Goal: Task Accomplishment & Management: Manage account settings

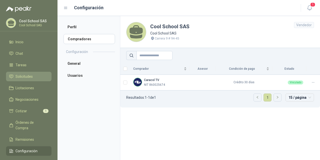
click at [17, 77] on span "Solicitudes" at bounding box center [24, 77] width 17 height 6
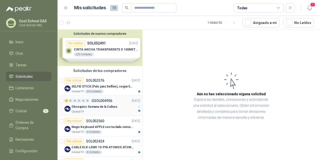
click at [93, 107] on p "Obsequios Semana de la Cultura" at bounding box center [95, 107] width 46 height 5
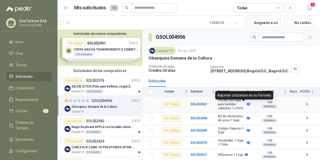
click at [247, 105] on icon at bounding box center [248, 104] width 3 height 3
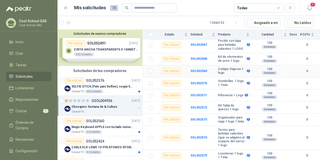
scroll to position [63, 0]
click at [99, 86] on p "SELFIE STICK (Palo para Selfies), segun link adjunto" at bounding box center [103, 86] width 62 height 5
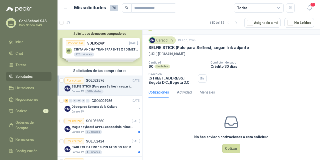
scroll to position [14, 0]
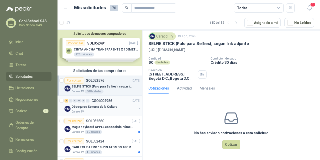
click at [98, 107] on p "Obsequios Semana de la Cultura" at bounding box center [95, 107] width 46 height 5
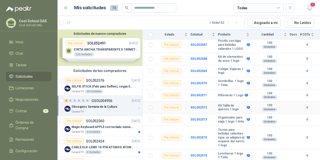
scroll to position [63, 0]
